Goal: Find specific page/section: Find specific page/section

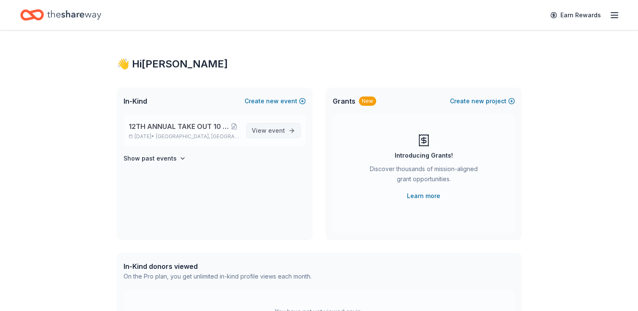
click at [278, 132] on span "event" at bounding box center [276, 130] width 17 height 7
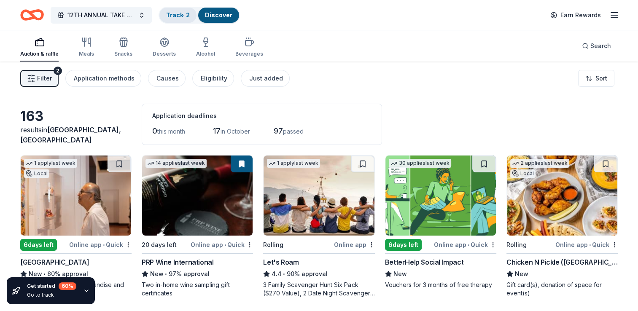
click at [182, 15] on link "Track · 2" at bounding box center [178, 14] width 24 height 7
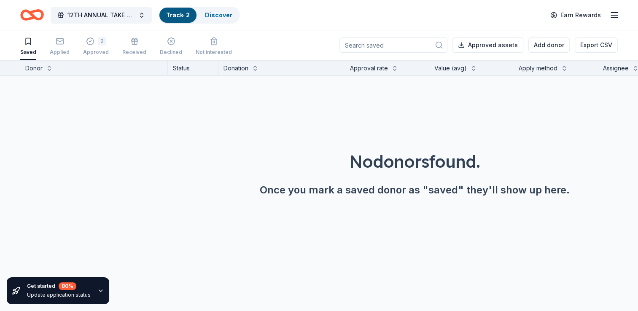
click at [309, 40] on div "Saved Applied 2 Approved Received Declined Not interested Approved assets Add d…" at bounding box center [319, 45] width 598 height 30
click at [228, 14] on link "Discover" at bounding box center [218, 14] width 27 height 7
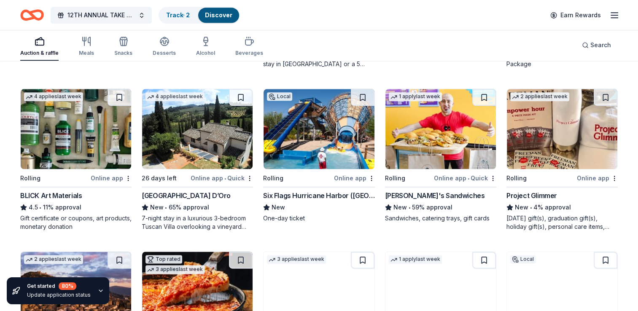
scroll to position [1020, 0]
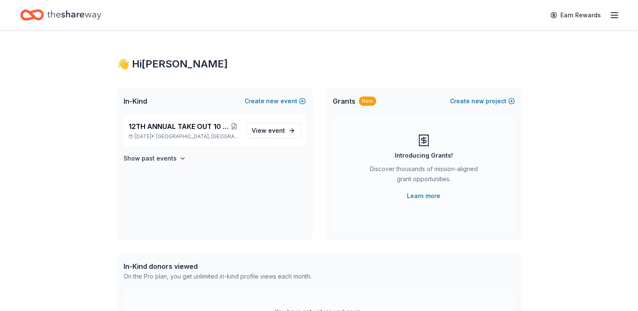
click at [614, 15] on line "button" at bounding box center [614, 15] width 7 height 0
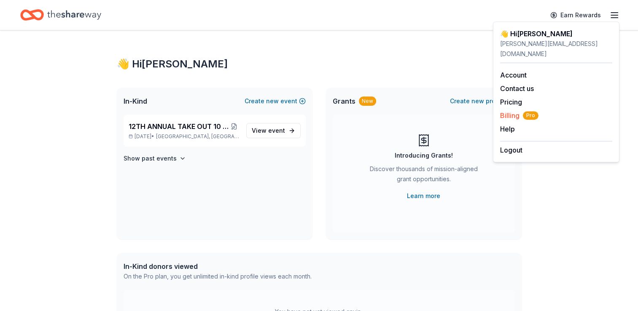
click at [515, 111] on span "Billing Pro" at bounding box center [519, 116] width 38 height 10
